Goal: Information Seeking & Learning: Check status

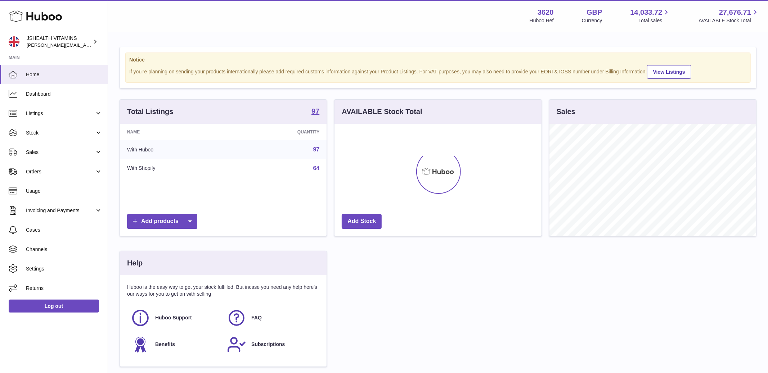
scroll to position [112, 207]
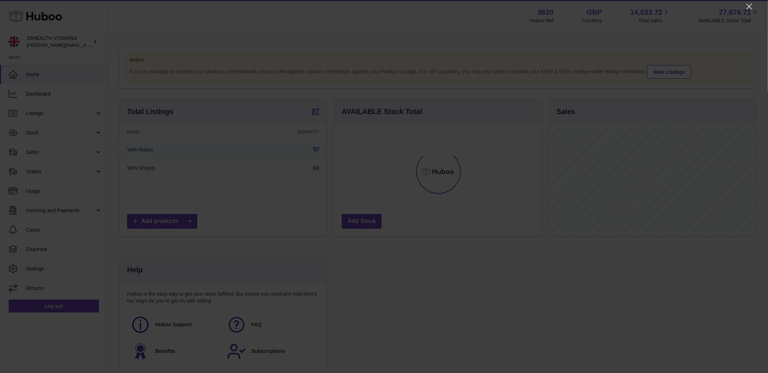
drag, startPoint x: 750, startPoint y: 7, endPoint x: 622, endPoint y: 20, distance: 128.6
click at [750, 7] on icon "Close" at bounding box center [750, 7] width 6 height 6
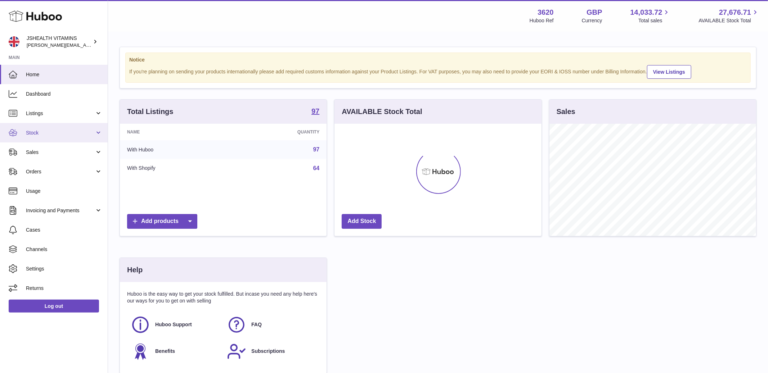
click at [55, 126] on link "Stock" at bounding box center [54, 132] width 108 height 19
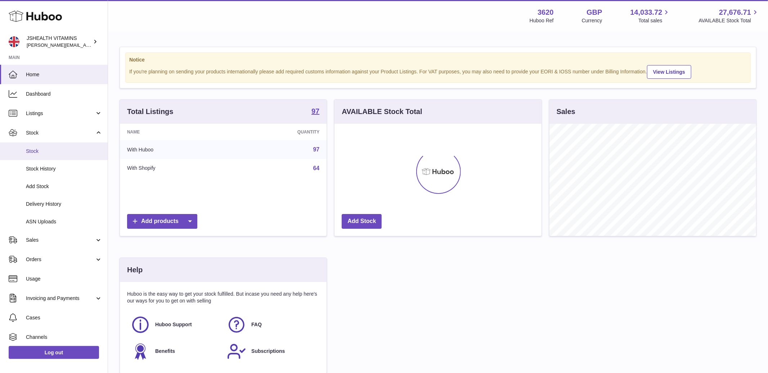
click at [63, 148] on span "Stock" at bounding box center [64, 151] width 76 height 7
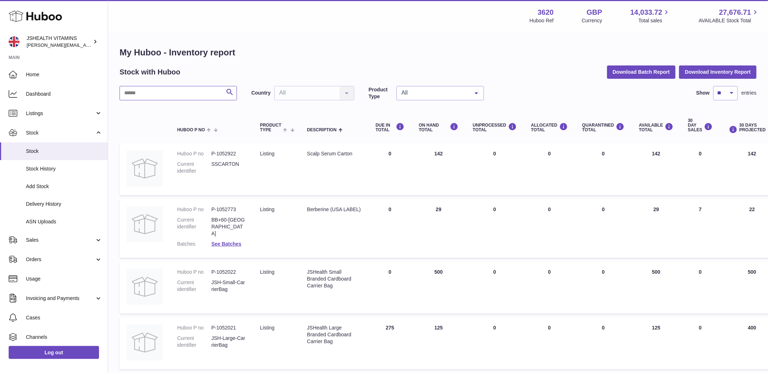
click at [152, 95] on input "text" at bounding box center [178, 93] width 117 height 14
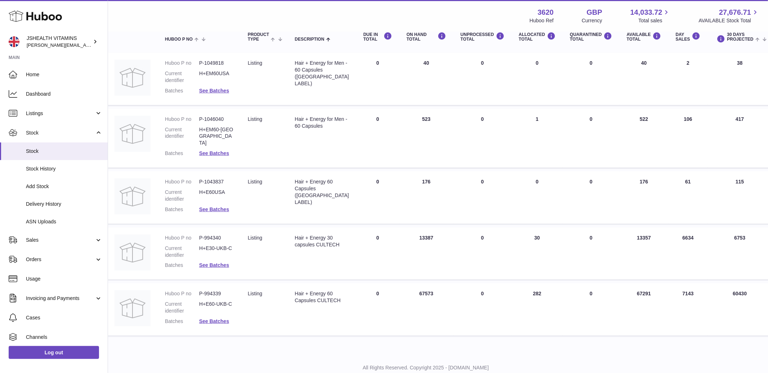
scroll to position [91, 12]
type input "**********"
drag, startPoint x: 224, startPoint y: 288, endPoint x: 200, endPoint y: 287, distance: 24.9
click at [201, 291] on dd "P-994339" at bounding box center [217, 294] width 34 height 7
copy dd "P-994339"
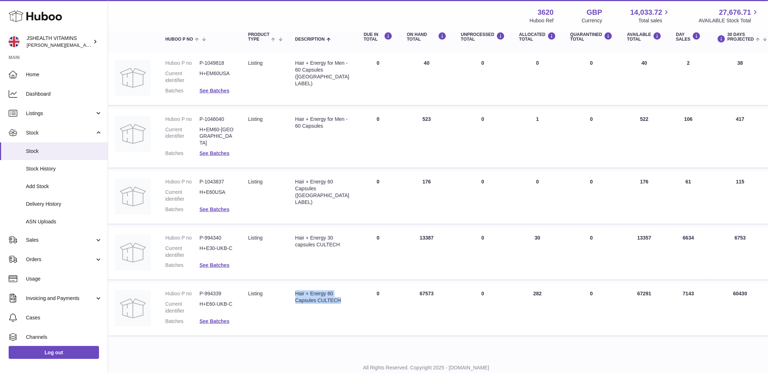
drag, startPoint x: 296, startPoint y: 287, endPoint x: 233, endPoint y: 250, distance: 72.6
click at [320, 300] on div "Hair + Energy 60 Capsules CULTECH" at bounding box center [322, 298] width 54 height 14
copy div "Hair + Energy 60 Capsules CULTECH"
click at [212, 319] on link "See Batches" at bounding box center [215, 322] width 30 height 6
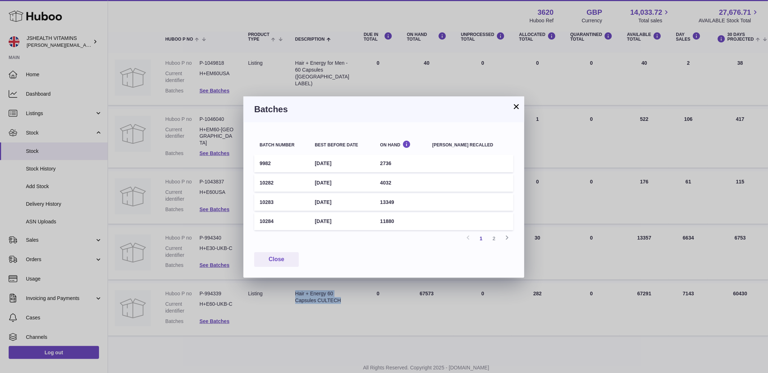
drag, startPoint x: 259, startPoint y: 221, endPoint x: 415, endPoint y: 222, distance: 155.6
click at [415, 222] on tr "10284 [DATE] 11880" at bounding box center [383, 222] width 259 height 18
copy tr "10284 [DATE] 11880"
